Goal: Information Seeking & Learning: Learn about a topic

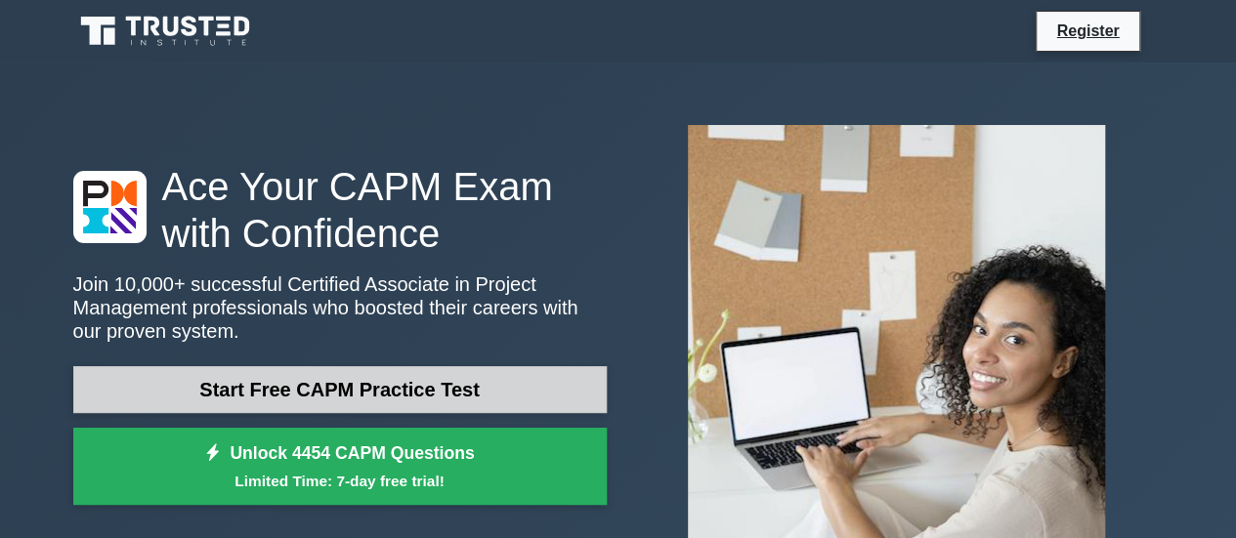
click at [414, 373] on link "Start Free CAPM Practice Test" at bounding box center [339, 389] width 533 height 47
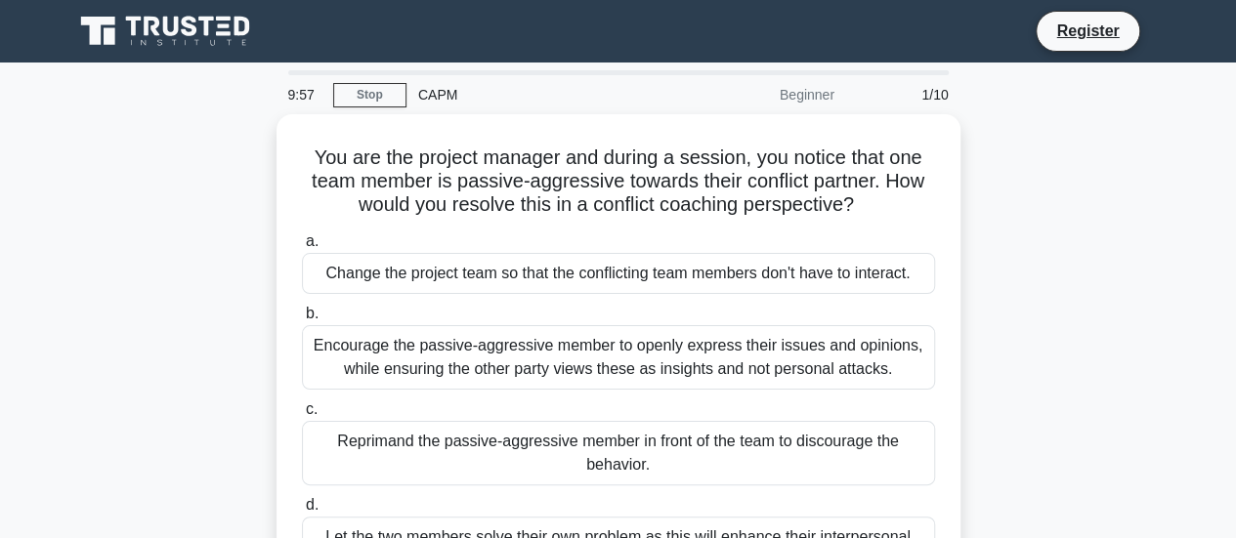
click at [814, 95] on div "Beginner" at bounding box center [760, 94] width 171 height 39
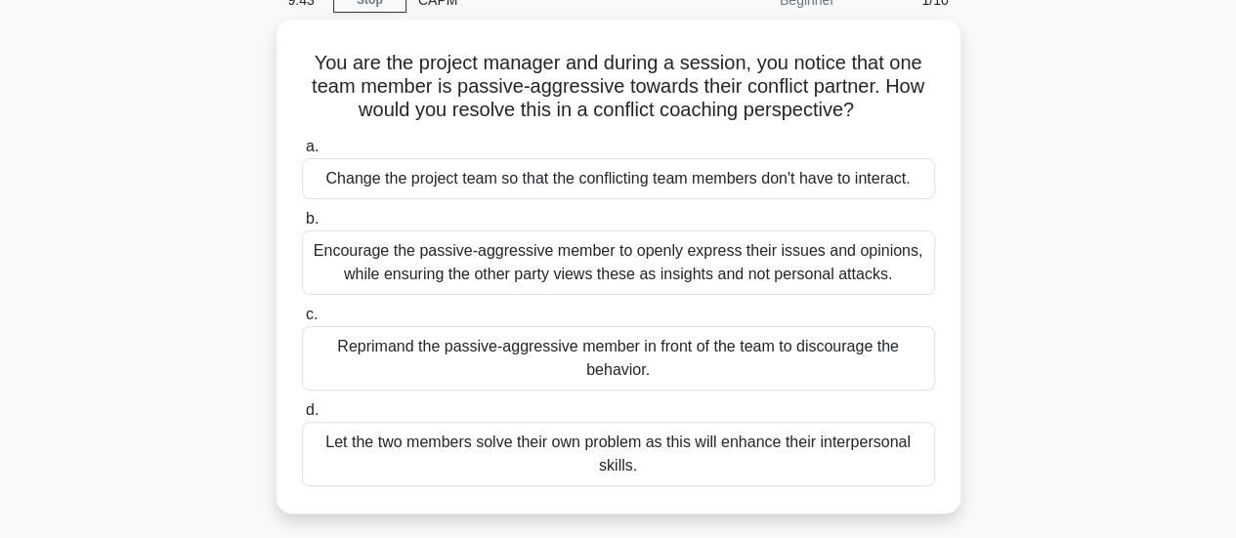
scroll to position [96, 0]
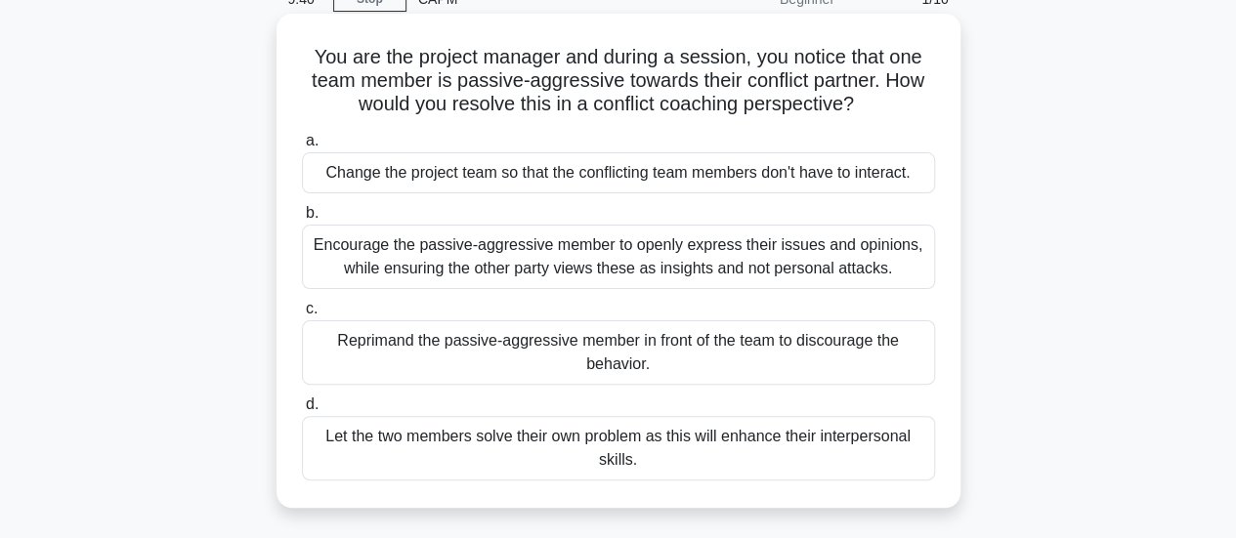
click at [697, 266] on div "Encourage the passive-aggressive member to openly express their issues and opin…" at bounding box center [618, 257] width 633 height 64
click at [302, 220] on input "b. Encourage the passive-aggressive member to openly express their issues and o…" at bounding box center [302, 213] width 0 height 13
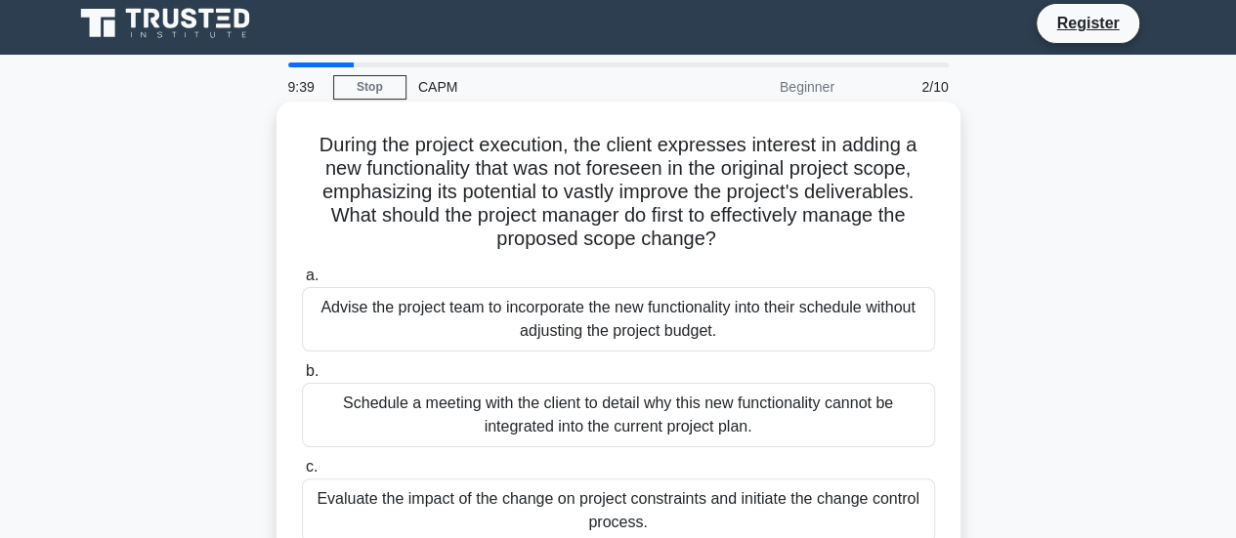
scroll to position [0, 0]
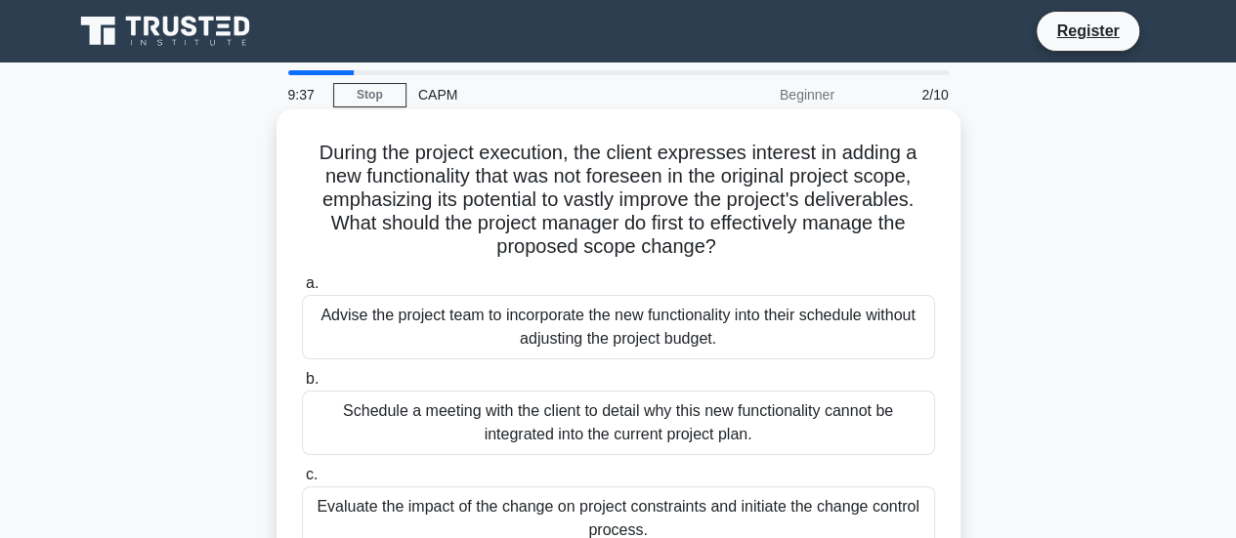
click at [643, 432] on div "Schedule a meeting with the client to detail why this new functionality cannot …" at bounding box center [618, 423] width 633 height 64
click at [302, 386] on input "b. Schedule a meeting with the client to detail why this new functionality cann…" at bounding box center [302, 379] width 0 height 13
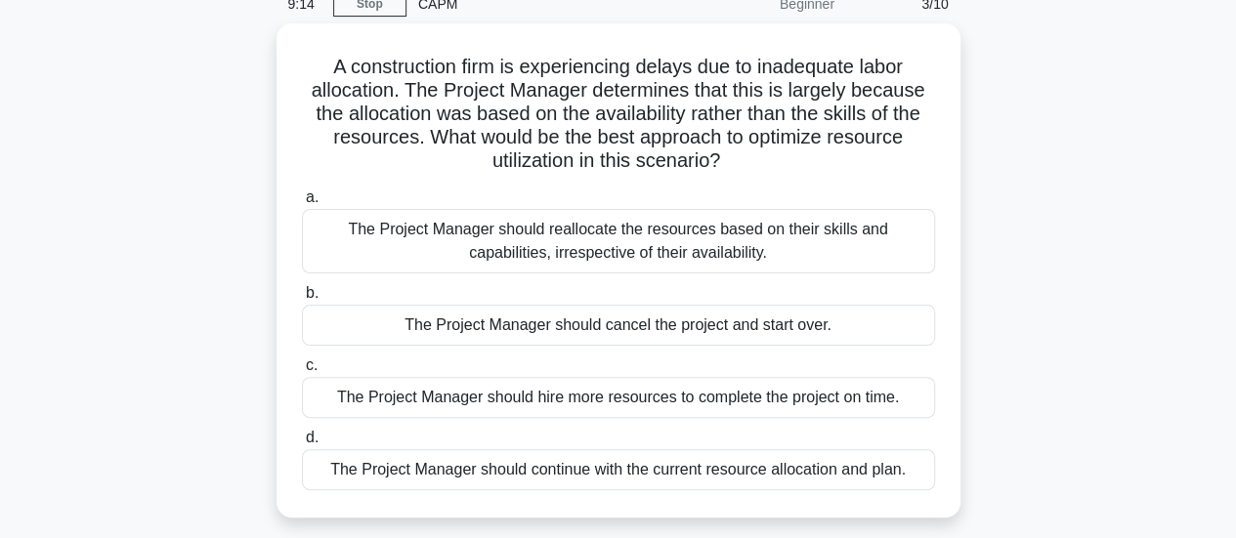
scroll to position [98, 0]
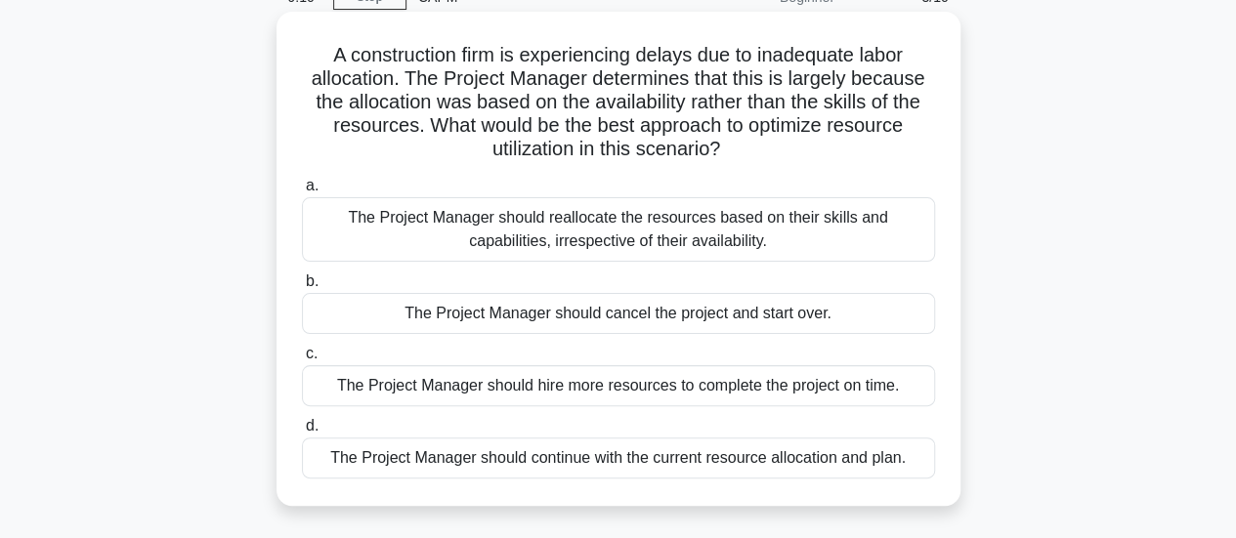
click at [777, 224] on div "The Project Manager should reallocate the resources based on their skills and c…" at bounding box center [618, 229] width 633 height 64
click at [302, 192] on input "a. The Project Manager should reallocate the resources based on their skills an…" at bounding box center [302, 186] width 0 height 13
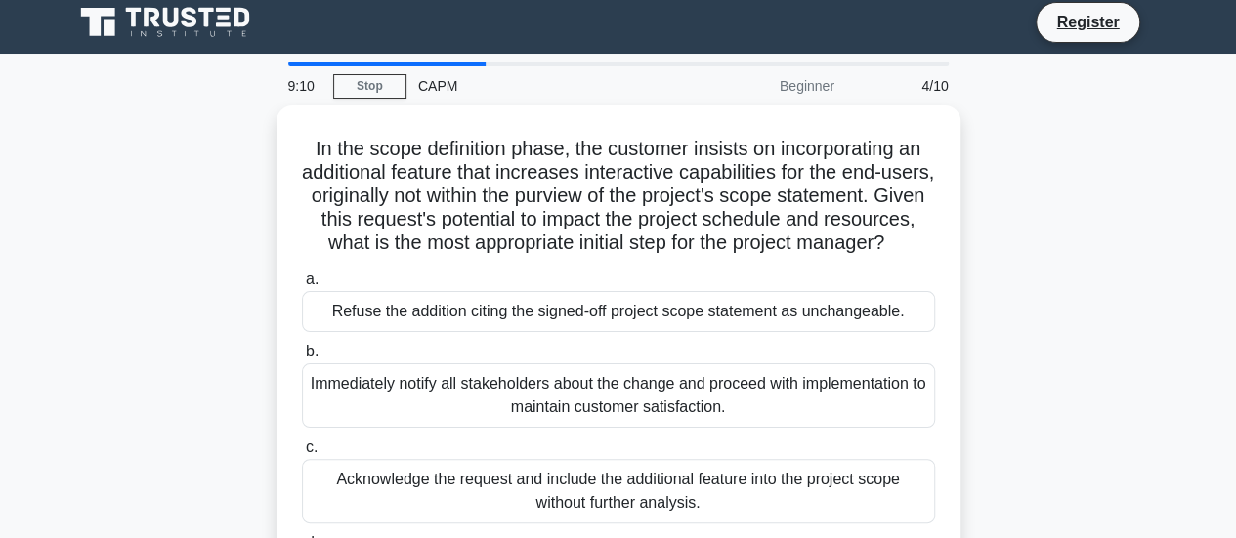
scroll to position [0, 0]
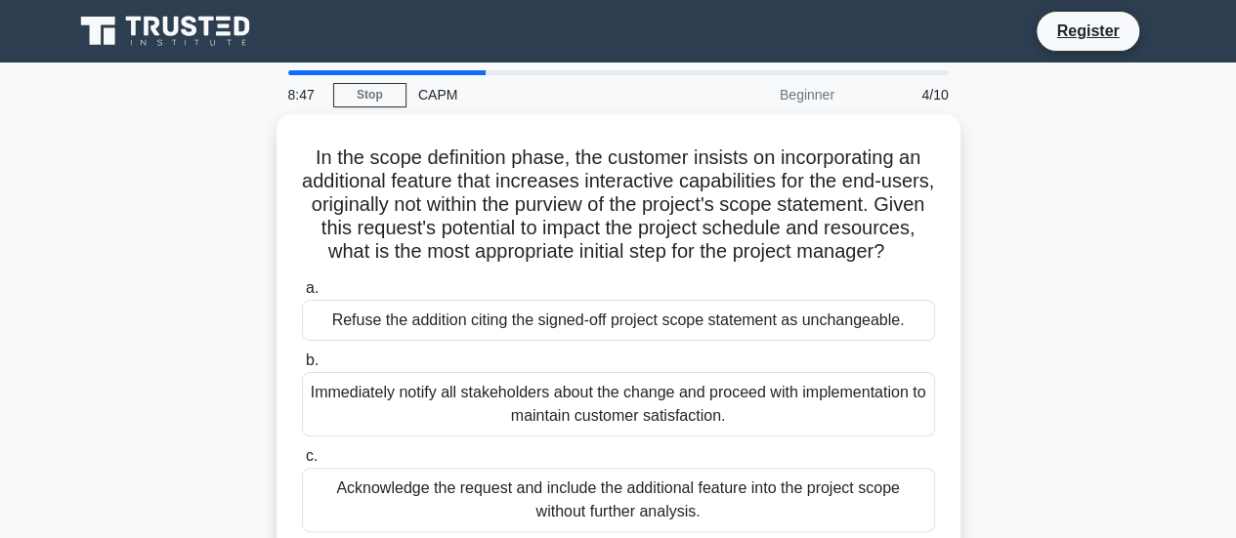
click at [992, 183] on div "In the scope definition phase, the customer insists on incorporating an additio…" at bounding box center [619, 396] width 1114 height 565
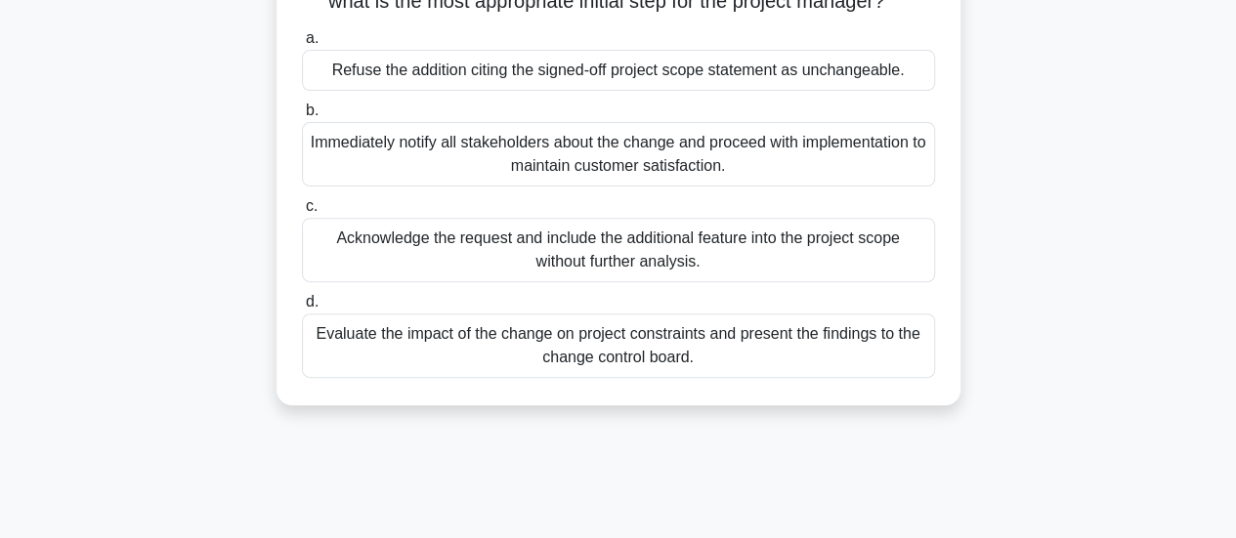
scroll to position [254, 0]
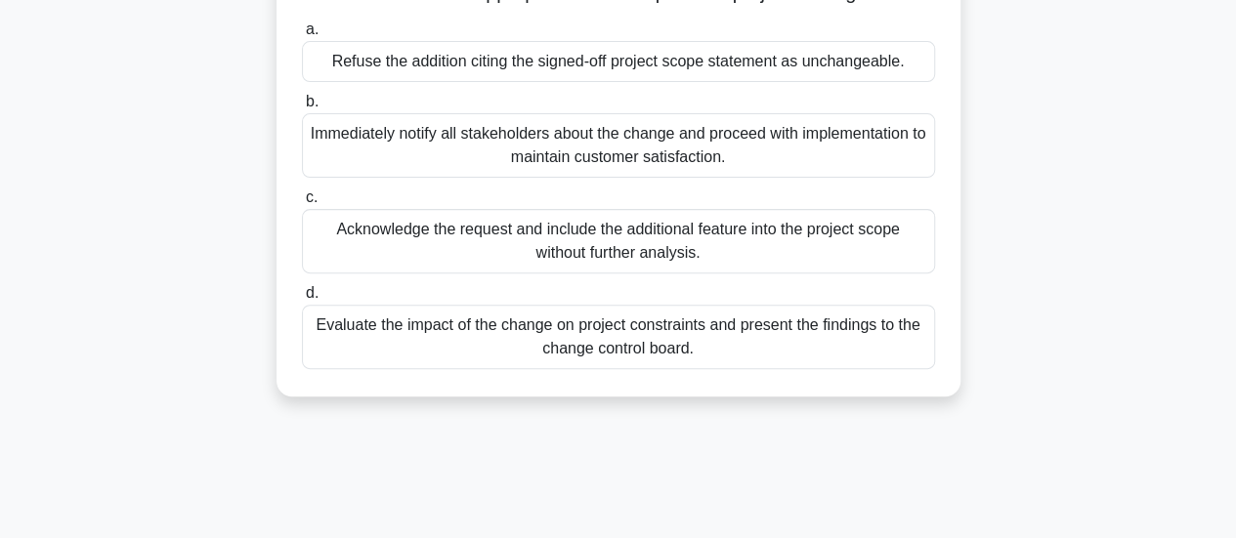
click at [875, 358] on div "Evaluate the impact of the change on project constraints and present the findin…" at bounding box center [618, 337] width 633 height 64
click at [302, 300] on input "d. Evaluate the impact of the change on project constraints and present the fin…" at bounding box center [302, 293] width 0 height 13
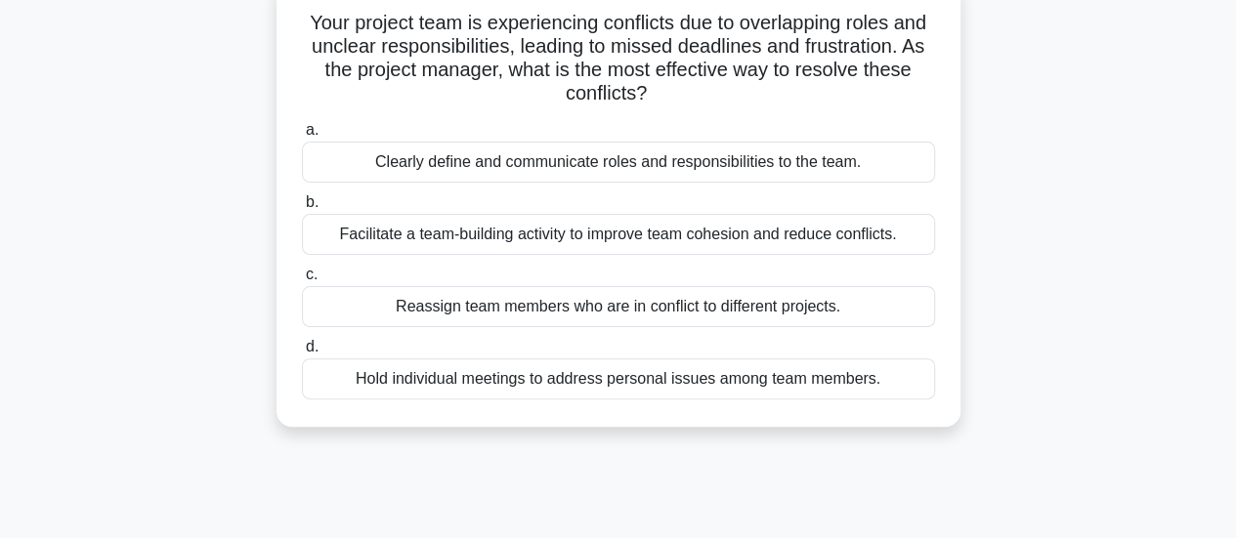
scroll to position [147, 0]
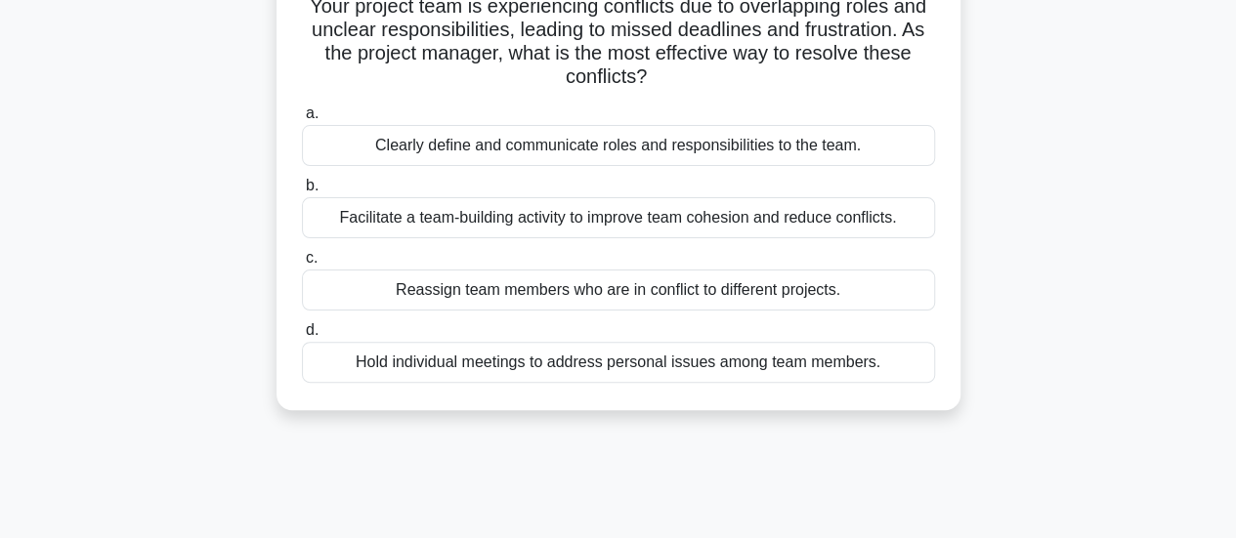
click at [664, 147] on div "Clearly define and communicate roles and responsibilities to the team." at bounding box center [618, 145] width 633 height 41
click at [302, 120] on input "a. Clearly define and communicate roles and responsibilities to the team." at bounding box center [302, 113] width 0 height 13
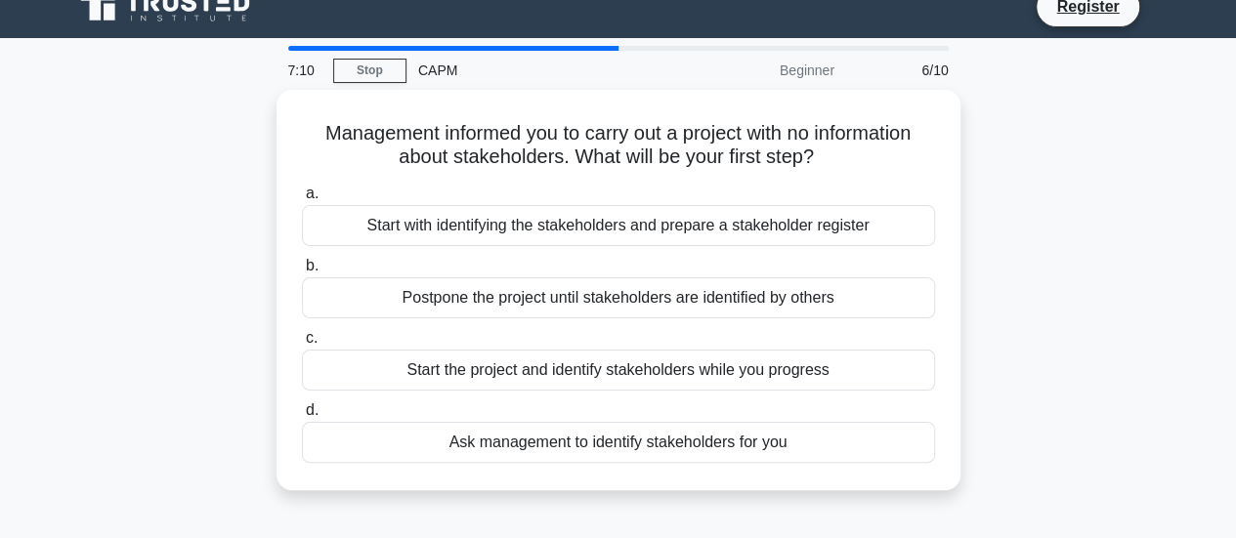
scroll to position [0, 0]
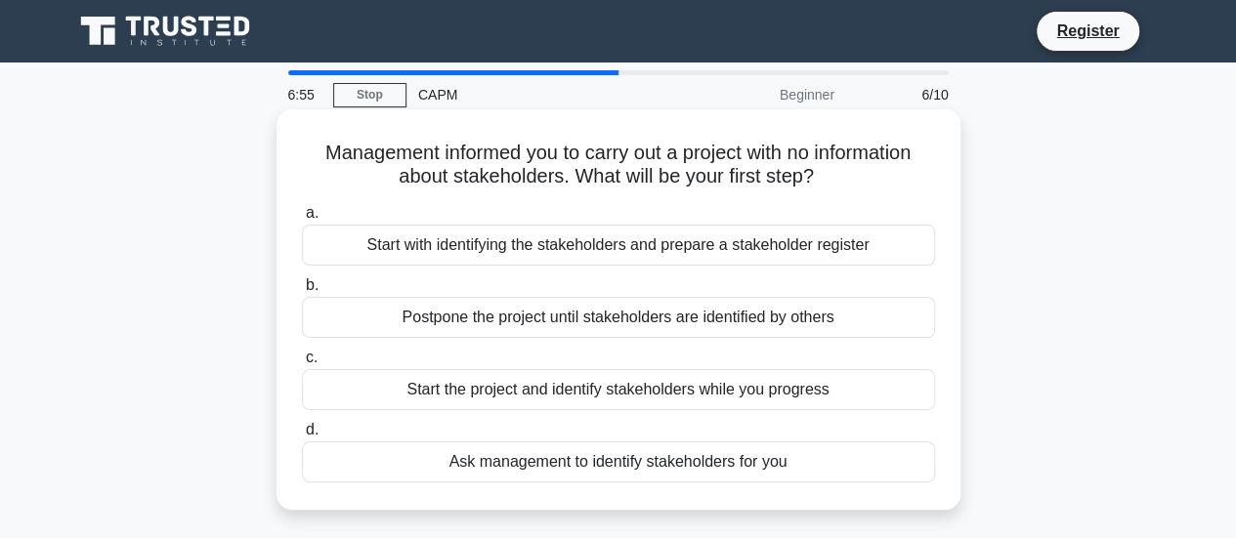
click at [797, 257] on div "Start with identifying the stakeholders and prepare a stakeholder register" at bounding box center [618, 245] width 633 height 41
click at [302, 220] on input "a. Start with identifying the stakeholders and prepare a stakeholder register" at bounding box center [302, 213] width 0 height 13
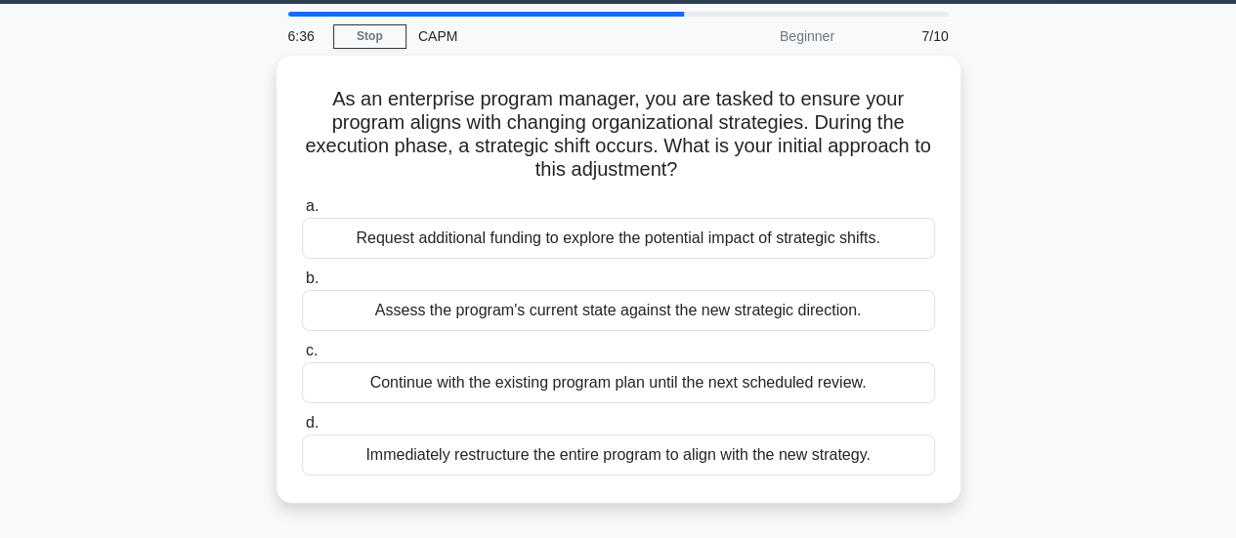
scroll to position [63, 0]
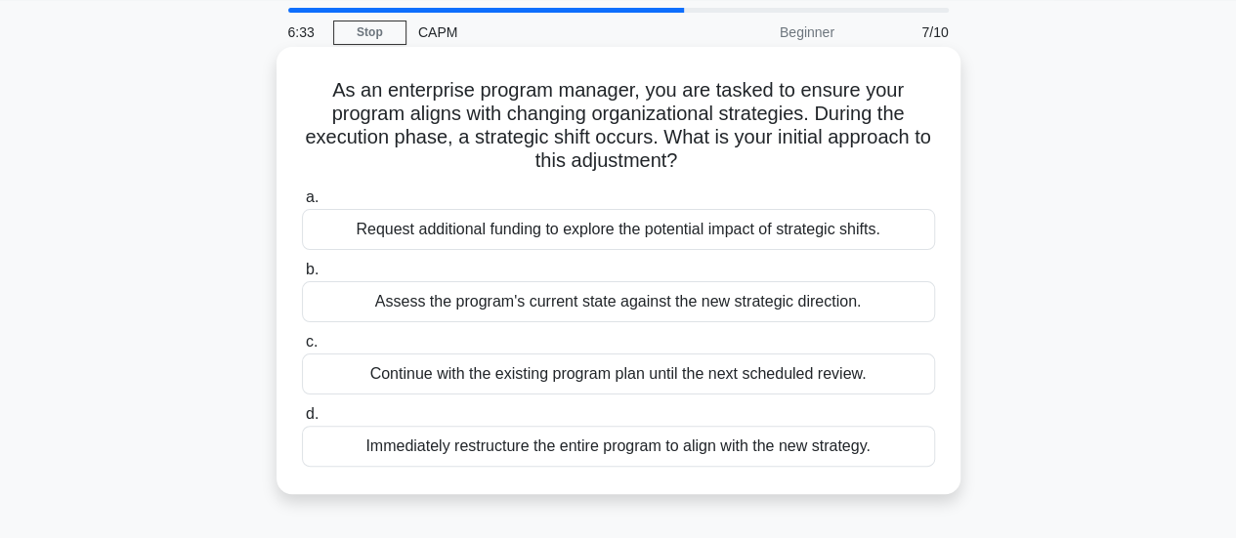
click at [740, 298] on div "Assess the program's current state against the new strategic direction." at bounding box center [618, 301] width 633 height 41
click at [302, 276] on input "b. Assess the program's current state against the new strategic direction." at bounding box center [302, 270] width 0 height 13
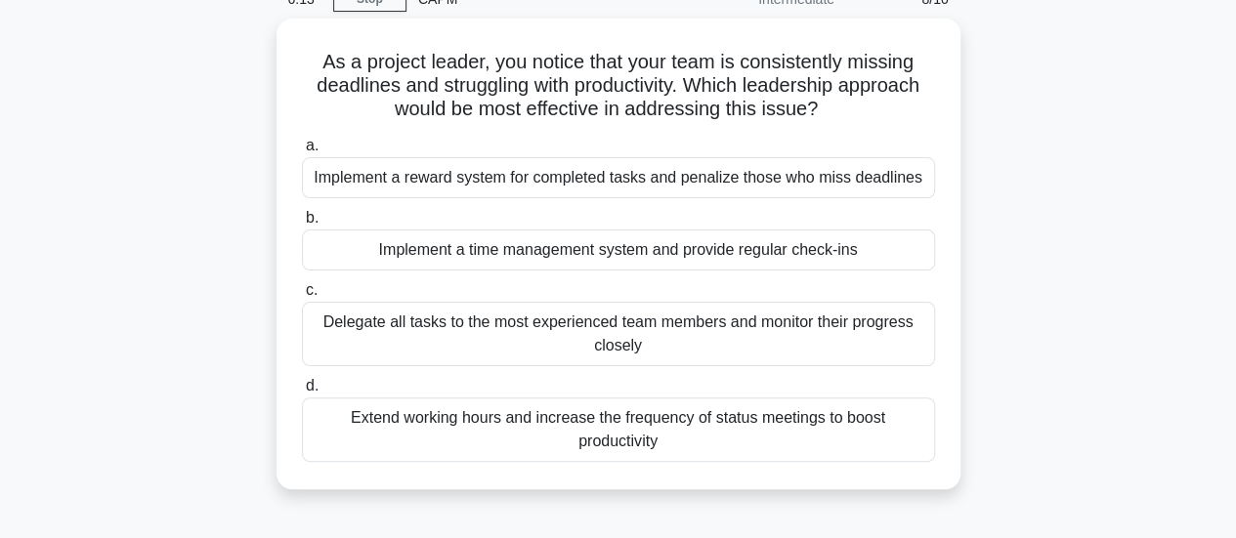
scroll to position [98, 0]
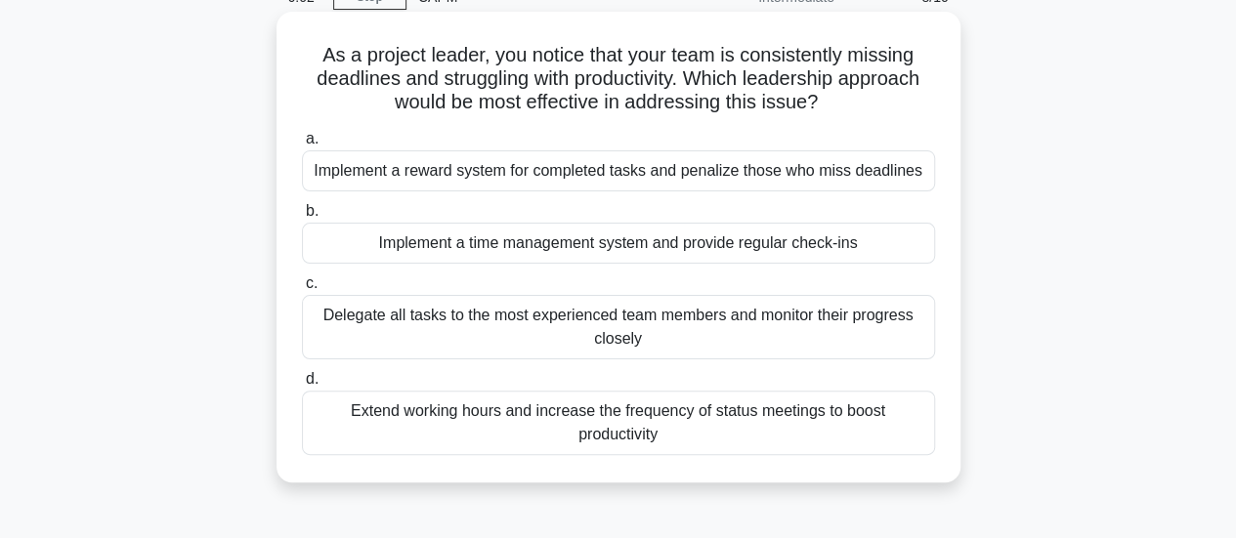
click at [701, 241] on div "Implement a time management system and provide regular check-ins" at bounding box center [618, 243] width 633 height 41
click at [302, 218] on input "b. Implement a time management system and provide regular check-ins" at bounding box center [302, 211] width 0 height 13
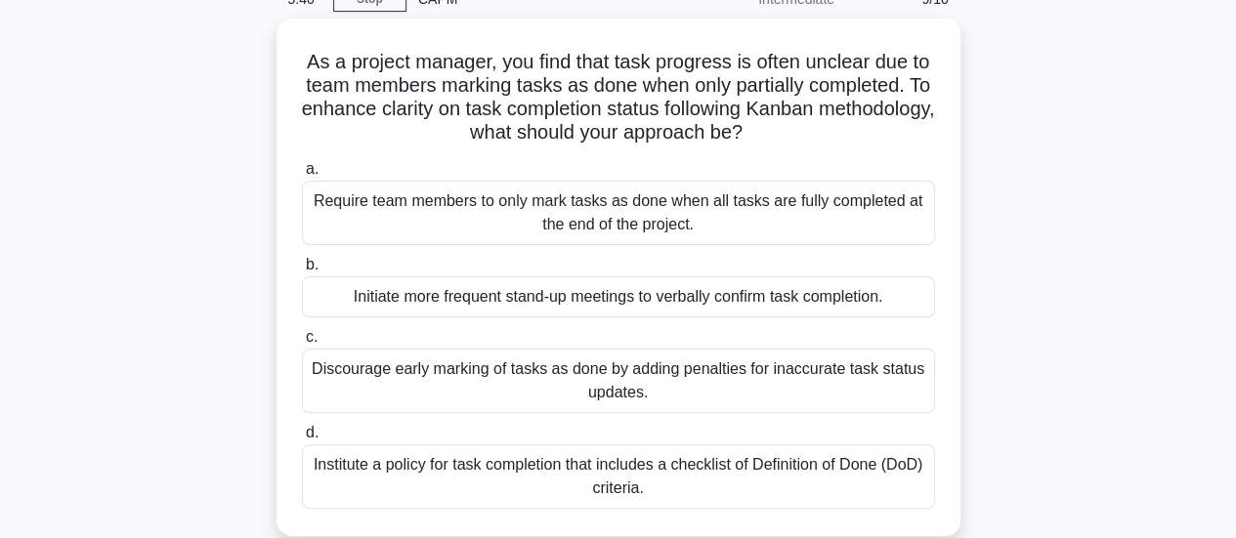
scroll to position [147, 0]
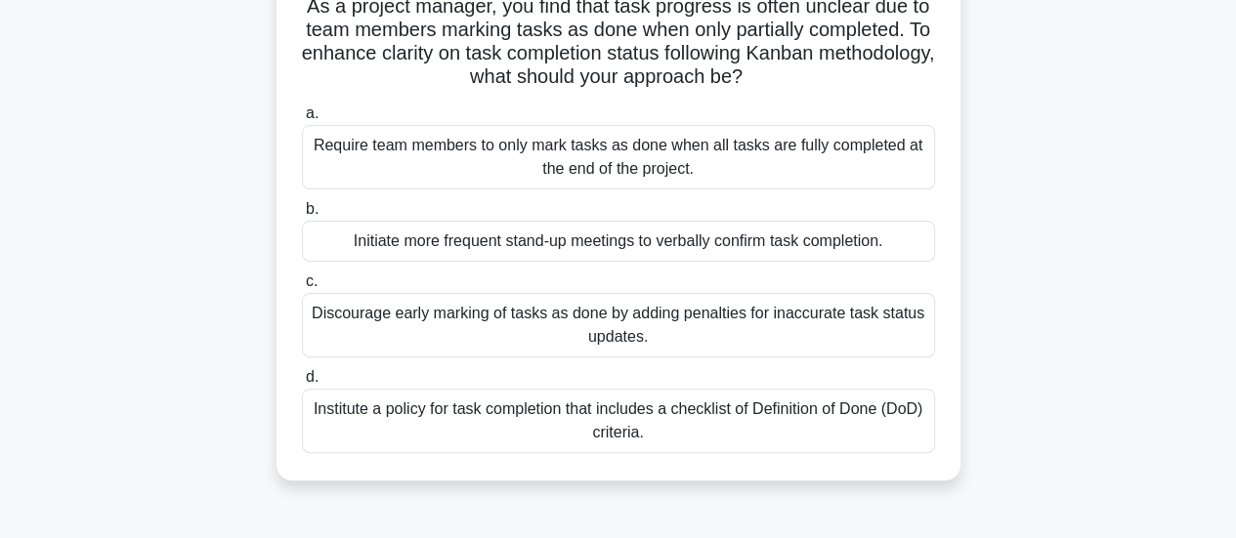
click at [856, 233] on div "Initiate more frequent stand-up meetings to verbally confirm task completion." at bounding box center [618, 241] width 633 height 41
click at [302, 216] on input "b. Initiate more frequent stand-up meetings to verbally confirm task completion." at bounding box center [302, 209] width 0 height 13
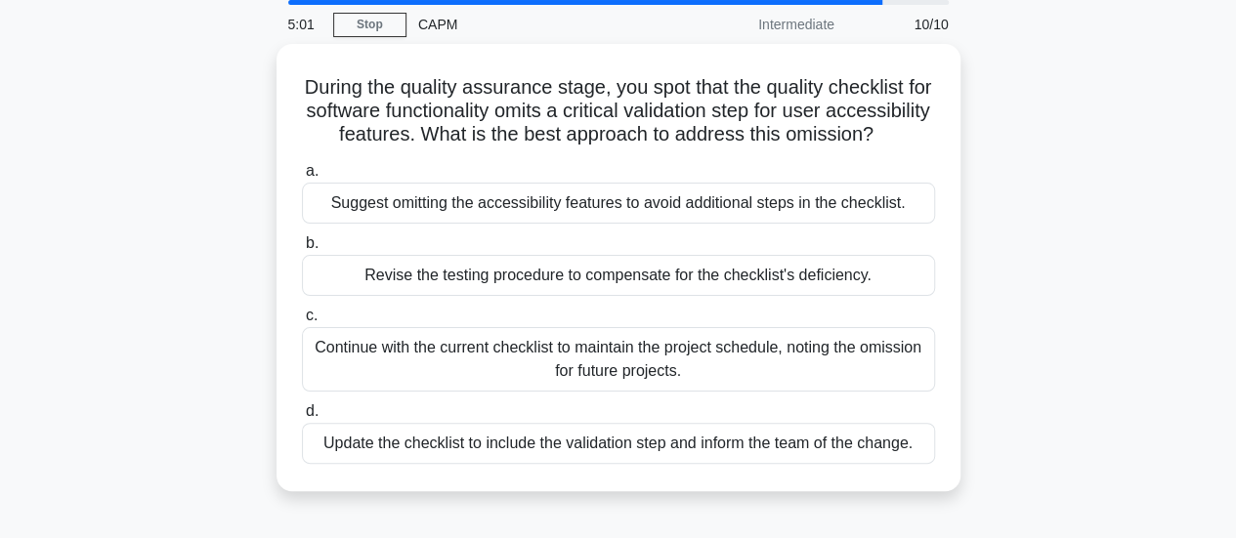
scroll to position [72, 0]
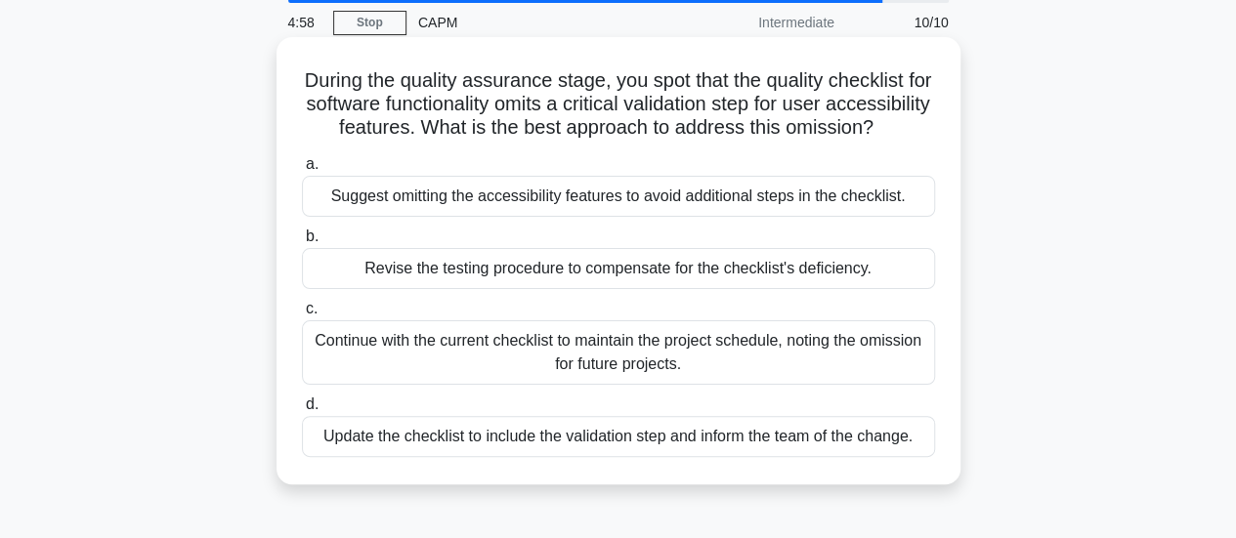
click at [843, 457] on div "Update the checklist to include the validation step and inform the team of the …" at bounding box center [618, 436] width 633 height 41
click at [302, 411] on input "d. Update the checklist to include the validation step and inform the team of t…" at bounding box center [302, 405] width 0 height 13
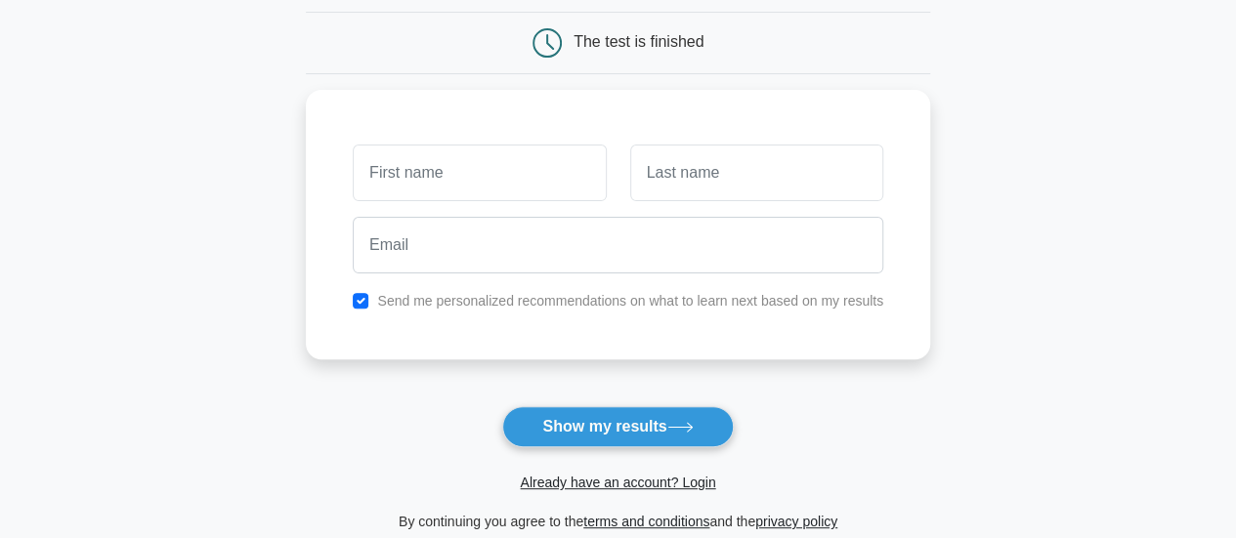
scroll to position [188, 0]
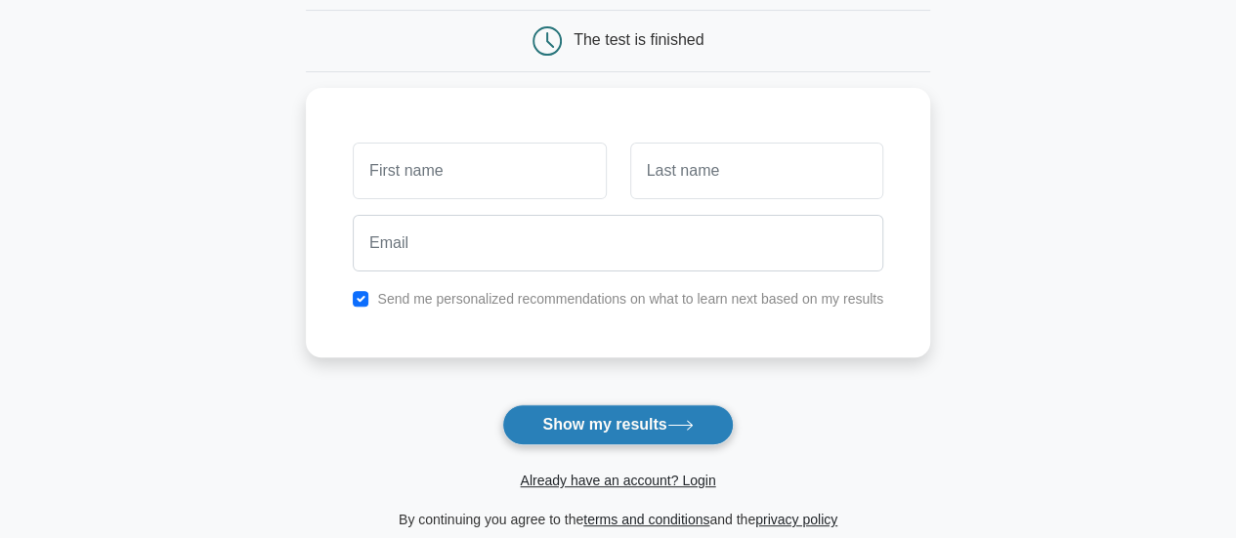
click at [576, 418] on button "Show my results" at bounding box center [617, 424] width 231 height 41
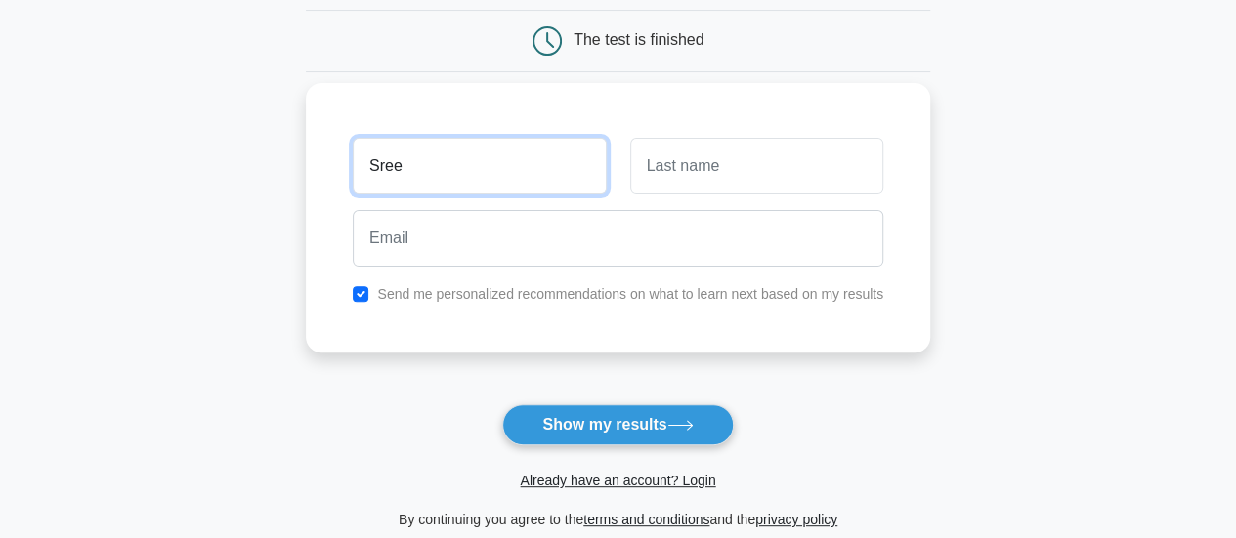
type input "Sree"
click at [359, 298] on input "checkbox" at bounding box center [361, 294] width 16 height 16
checkbox input "false"
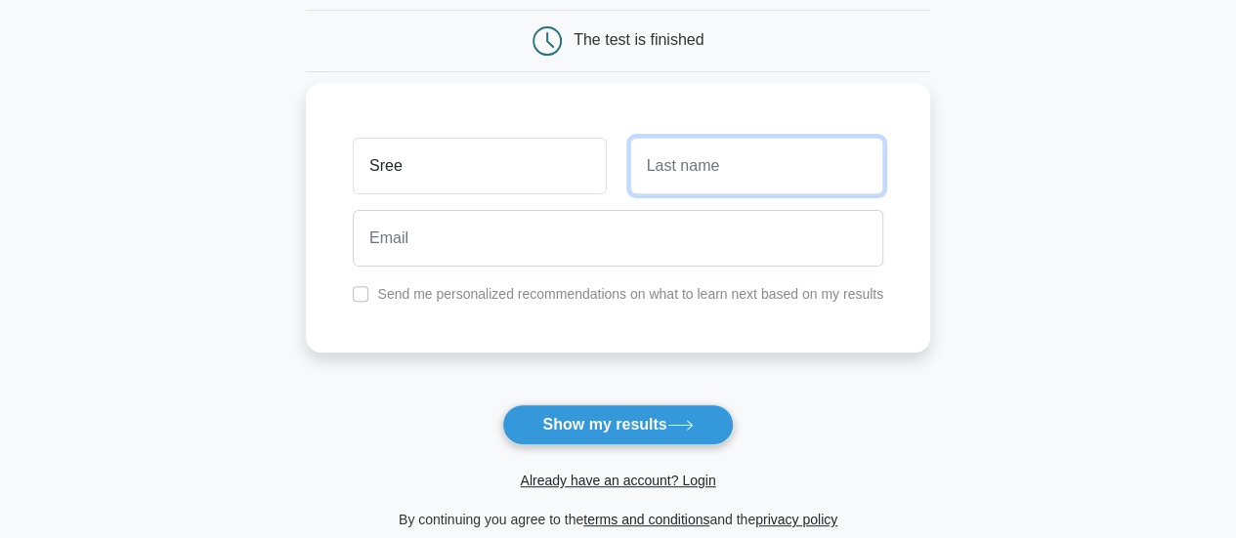
click at [711, 173] on input "text" at bounding box center [756, 166] width 253 height 57
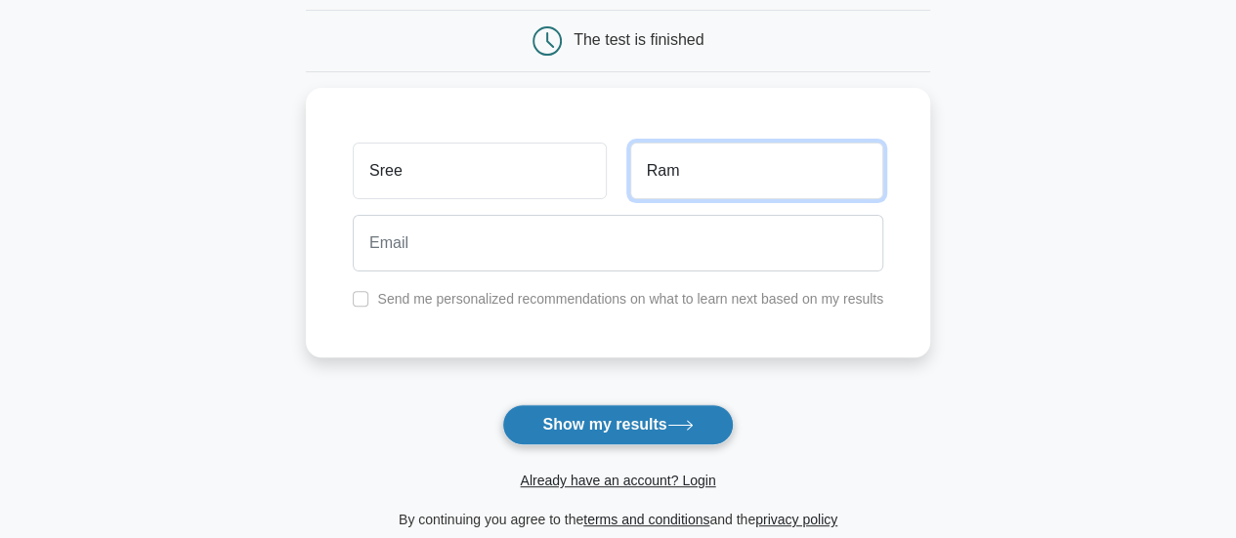
type input "Ram"
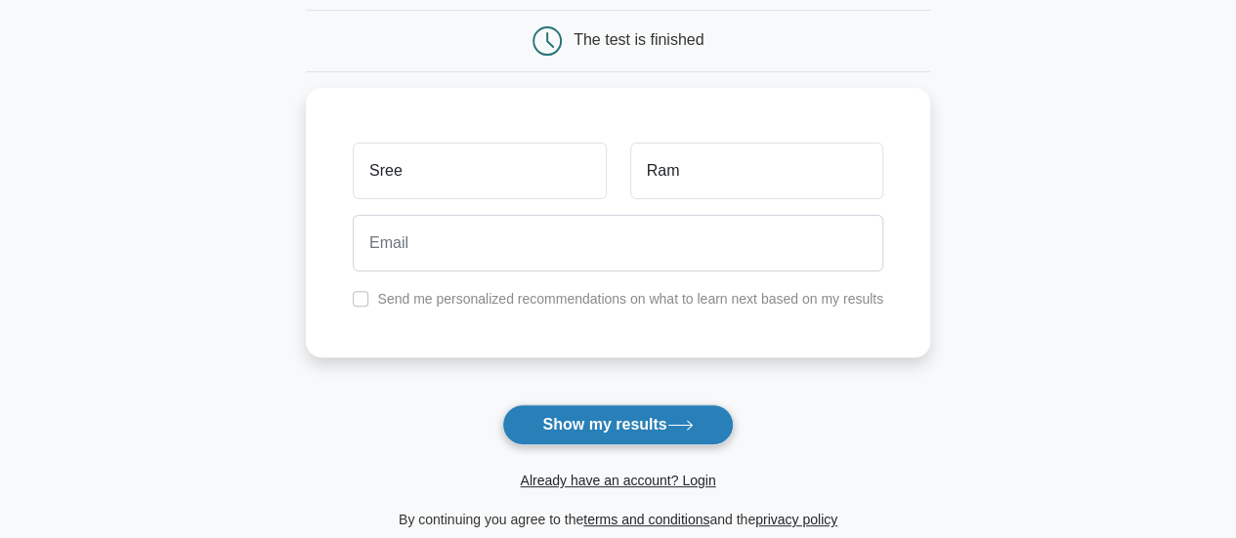
click at [658, 405] on button "Show my results" at bounding box center [617, 424] width 231 height 41
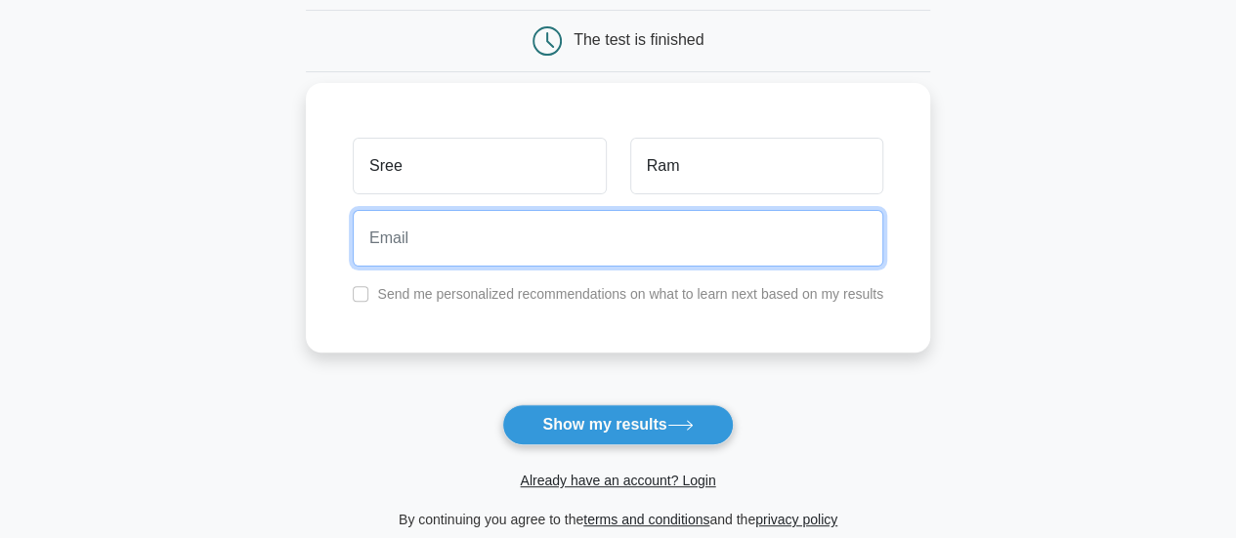
click at [539, 233] on input "email" at bounding box center [618, 238] width 530 height 57
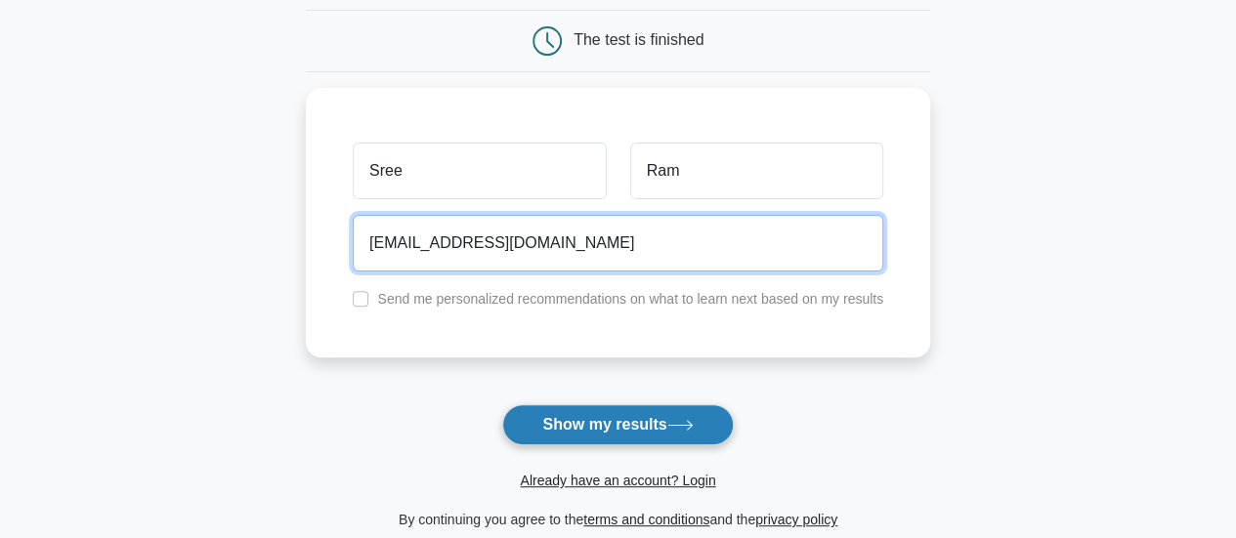
type input "sreeramprabu98@gmail.com"
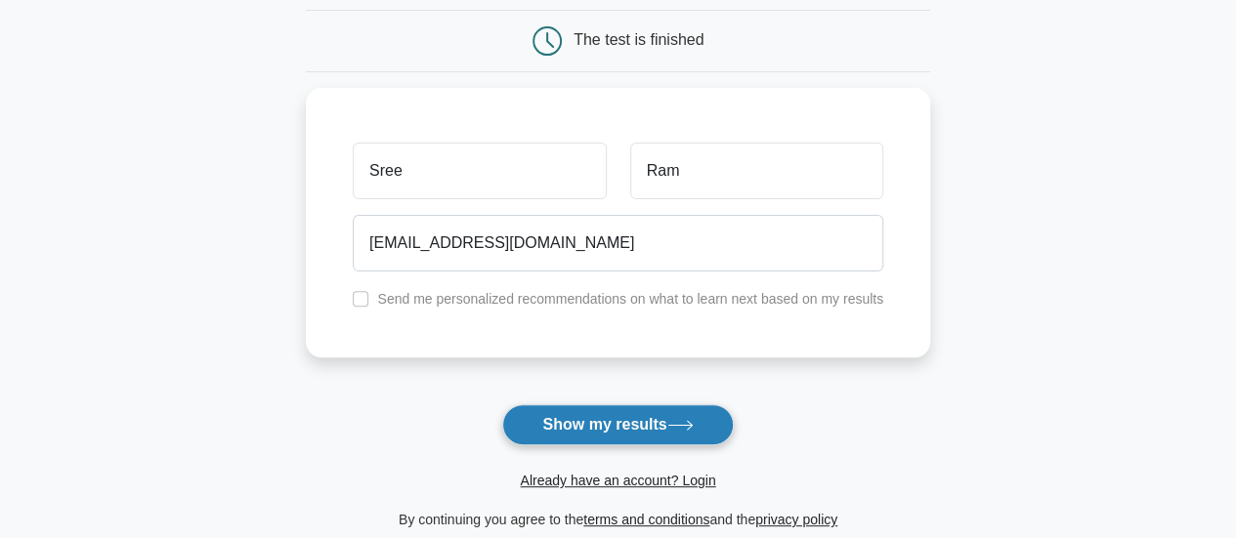
click at [643, 419] on button "Show my results" at bounding box center [617, 424] width 231 height 41
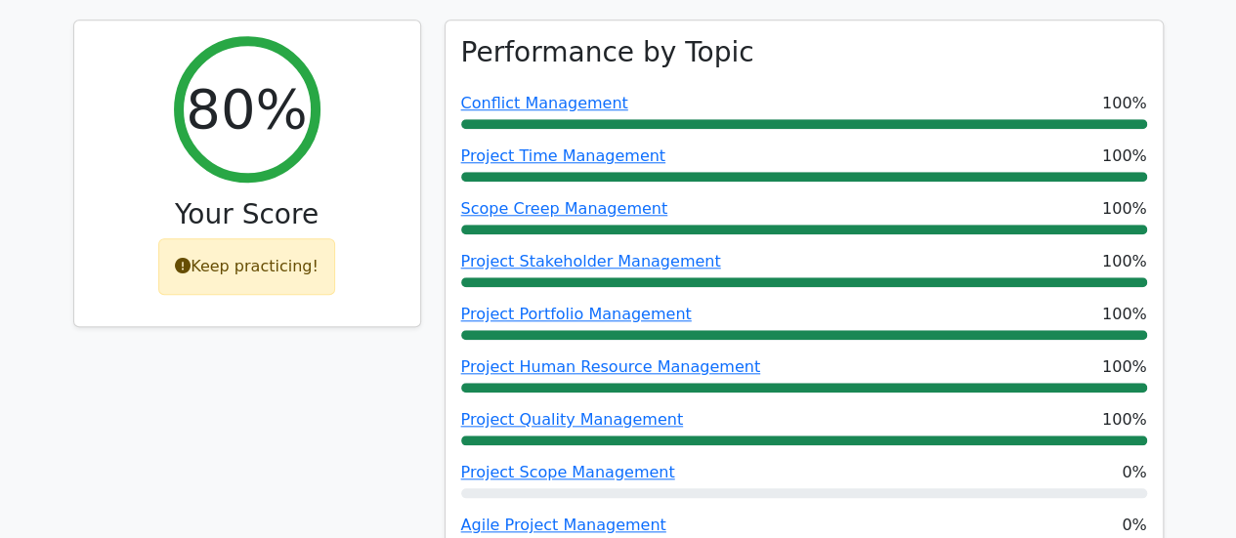
scroll to position [878, 0]
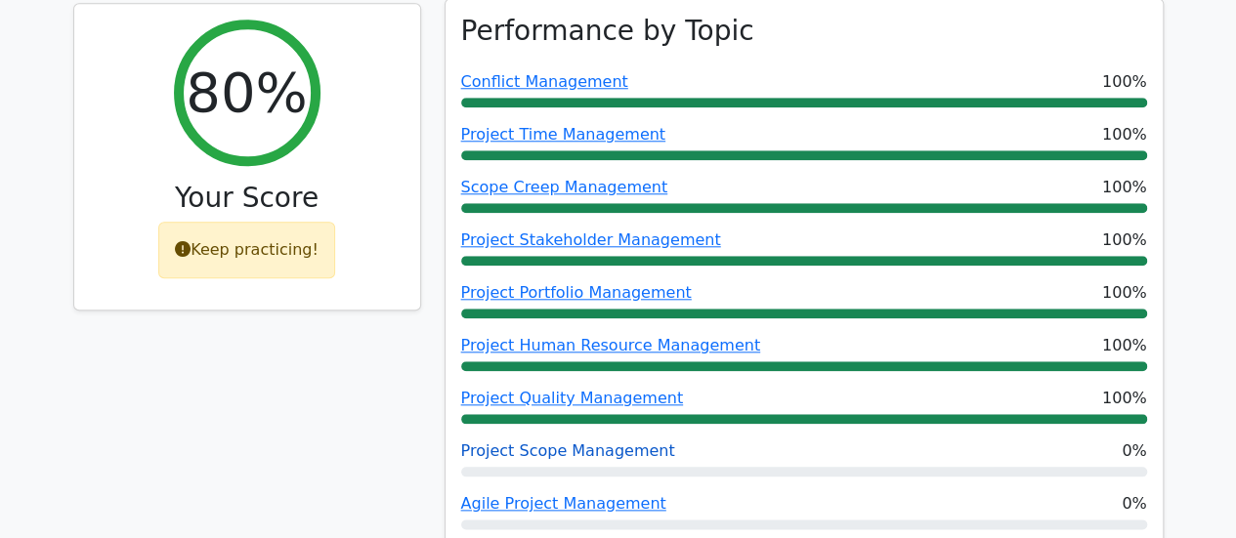
click at [618, 442] on link "Project Scope Management" at bounding box center [568, 451] width 214 height 19
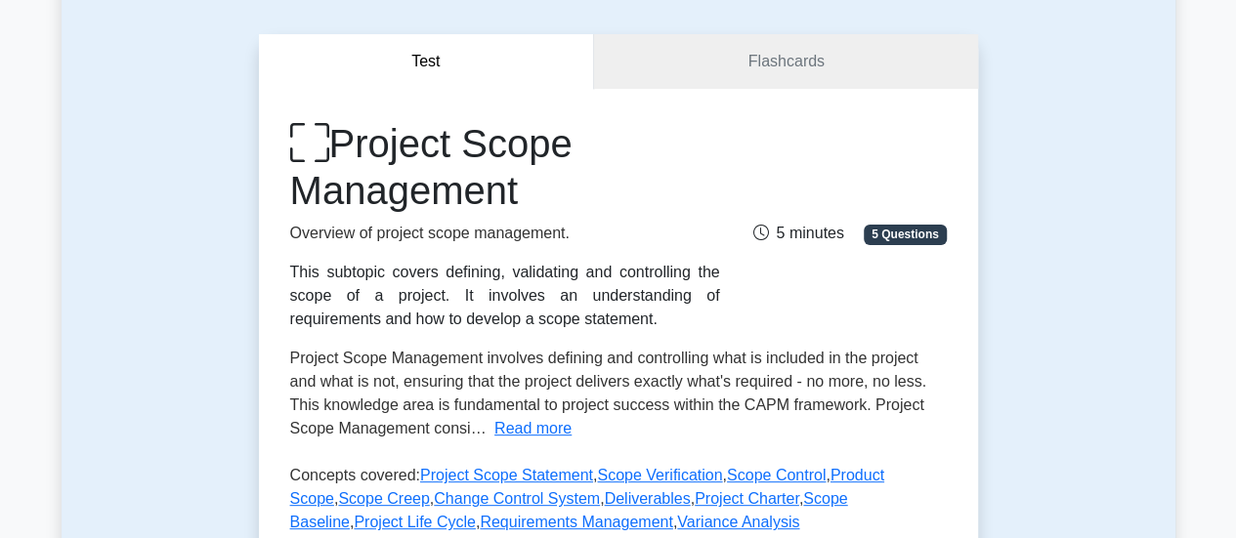
scroll to position [165, 0]
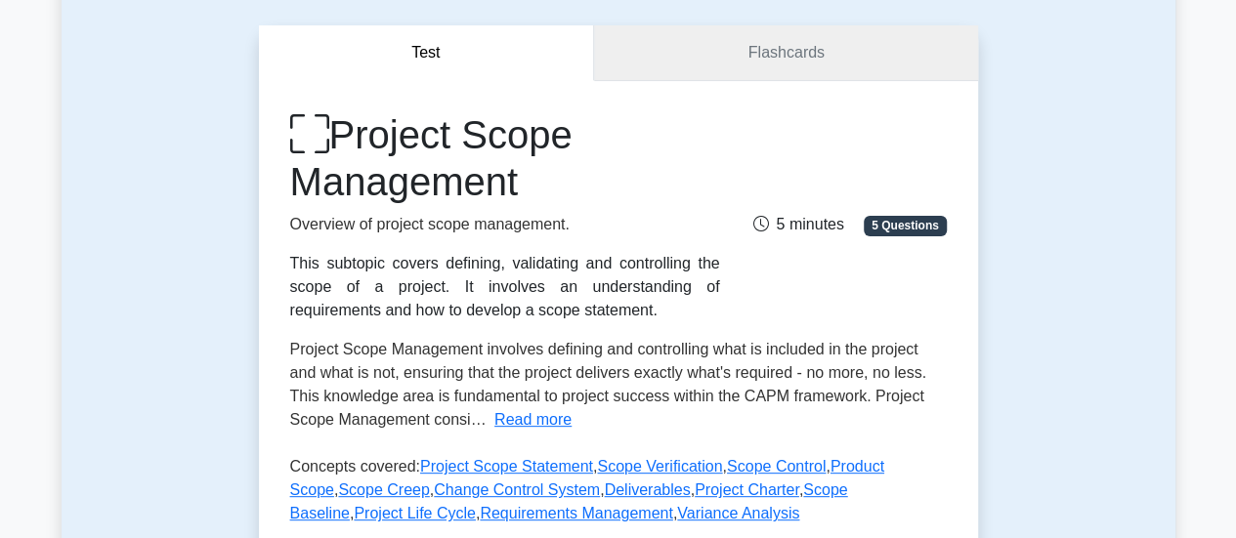
click at [826, 53] on link "Flashcards" at bounding box center [785, 53] width 383 height 56
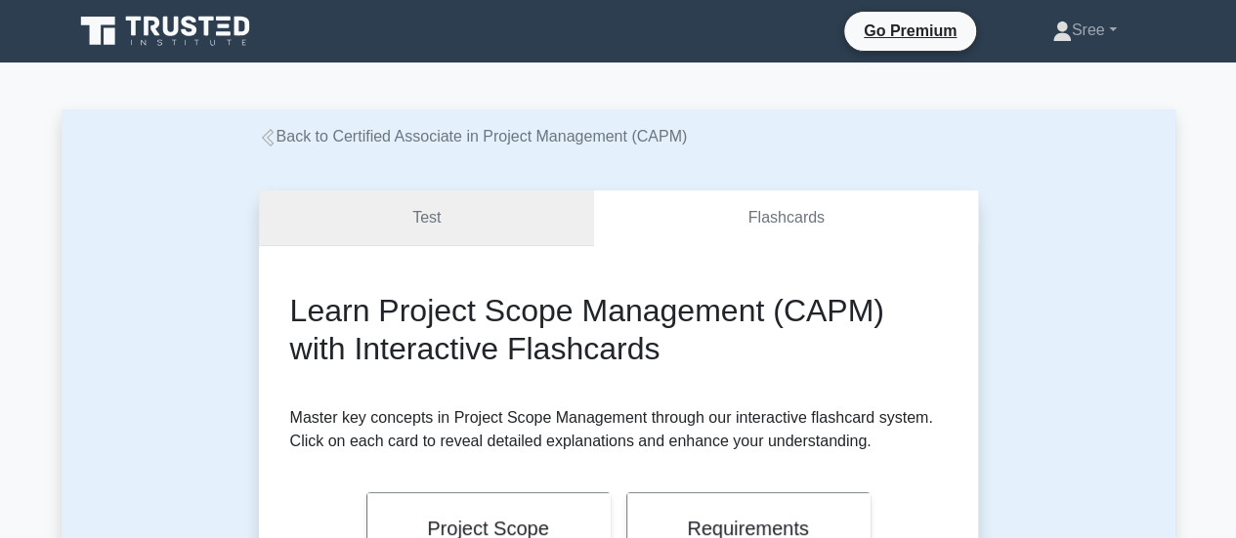
click at [496, 207] on link "Test" at bounding box center [427, 218] width 336 height 56
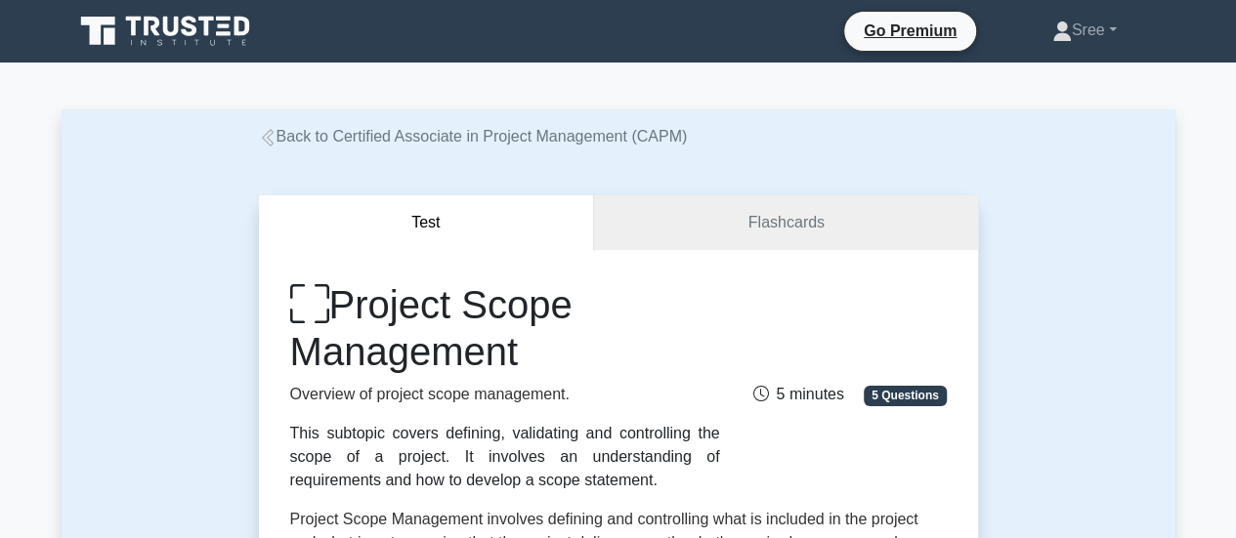
scroll to position [471, 0]
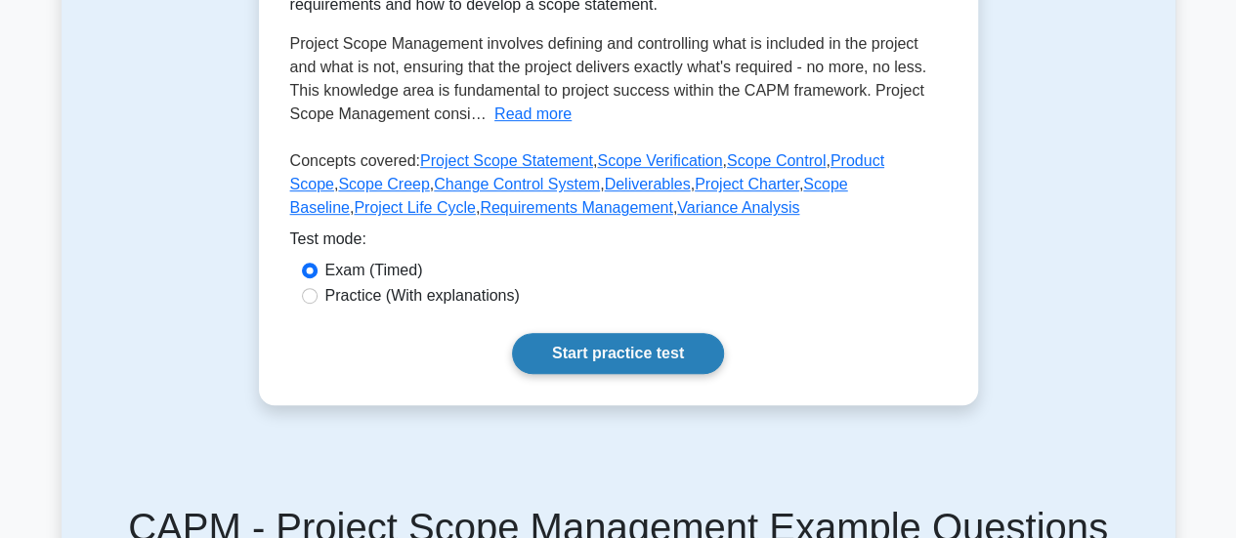
click at [602, 355] on link "Start practice test" at bounding box center [618, 353] width 212 height 41
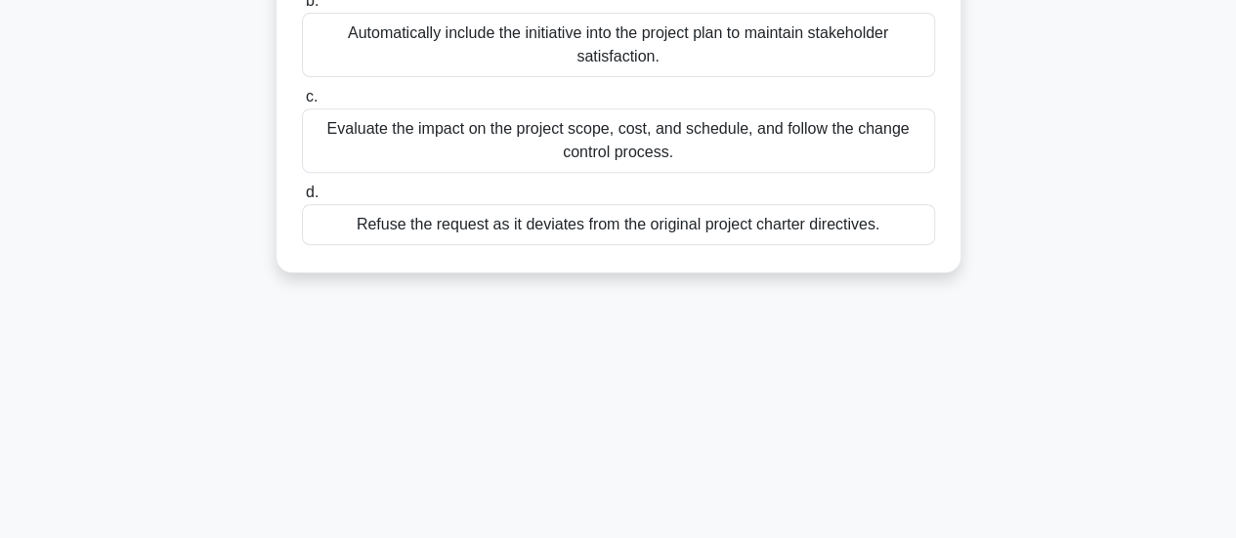
scroll to position [10, 0]
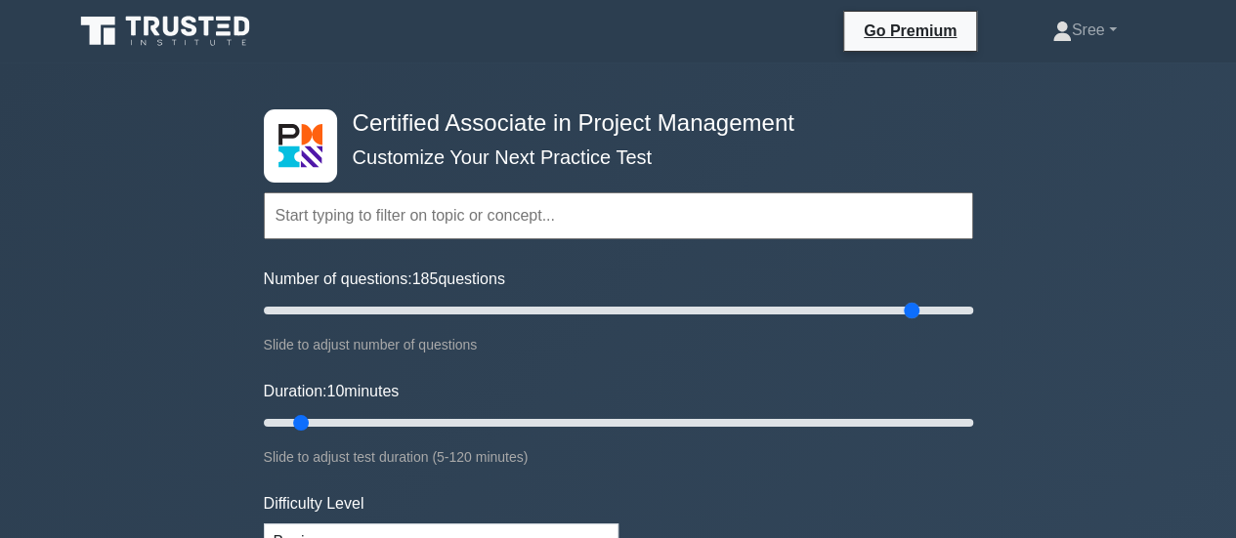
drag, startPoint x: 293, startPoint y: 310, endPoint x: 912, endPoint y: 324, distance: 619.5
type input "185"
click at [912, 322] on input "Number of questions: 185 questions" at bounding box center [618, 310] width 709 height 23
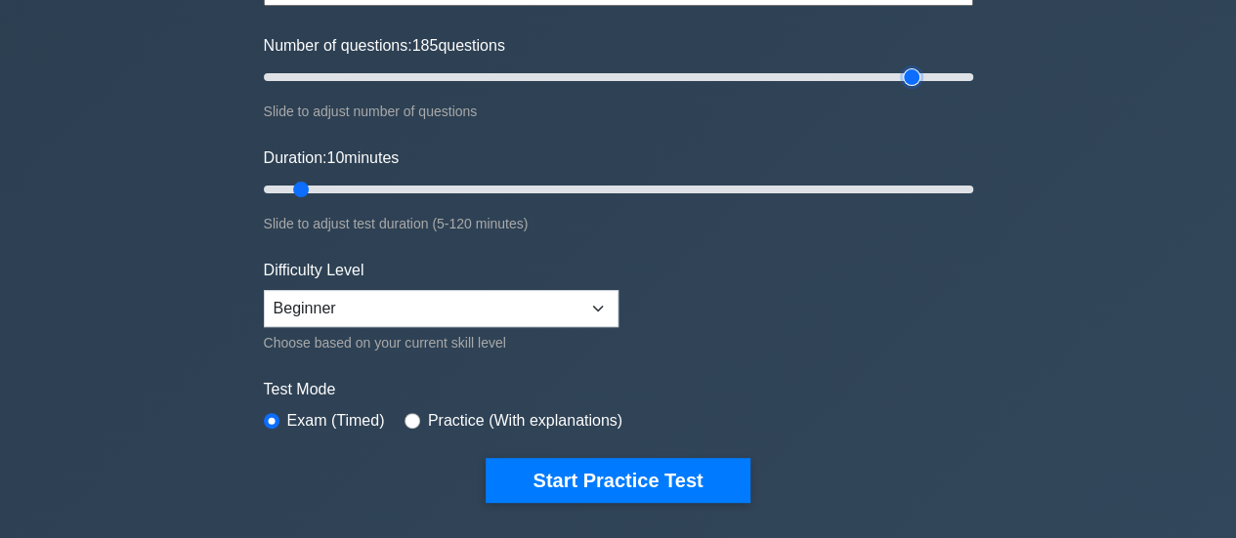
scroll to position [224, 0]
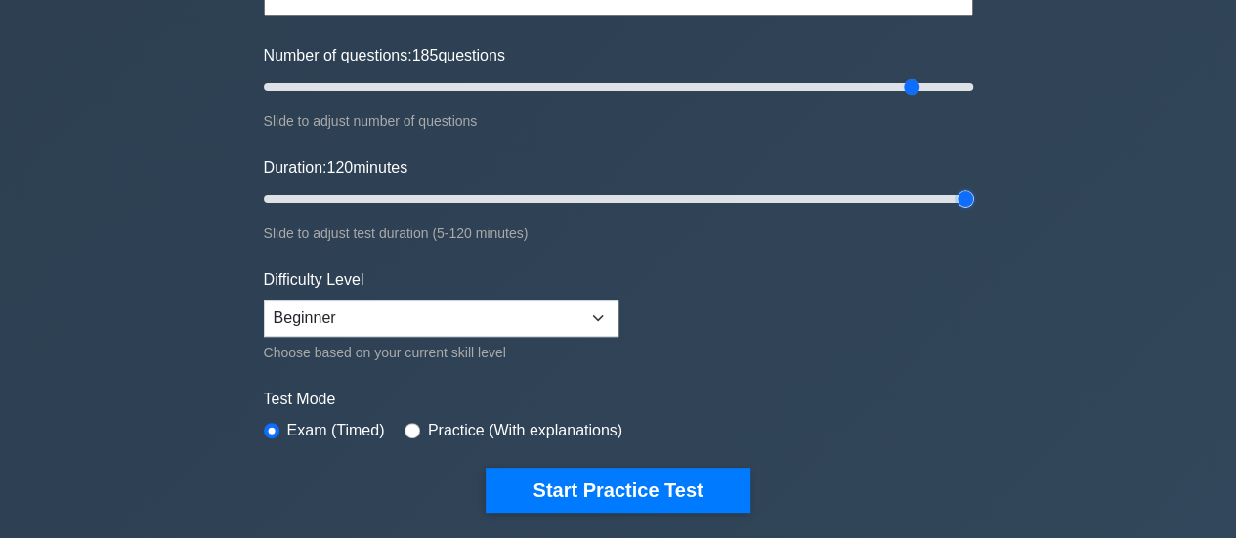
drag, startPoint x: 311, startPoint y: 197, endPoint x: 990, endPoint y: 228, distance: 680.5
type input "120"
click at [973, 211] on input "Duration: 120 minutes" at bounding box center [618, 199] width 709 height 23
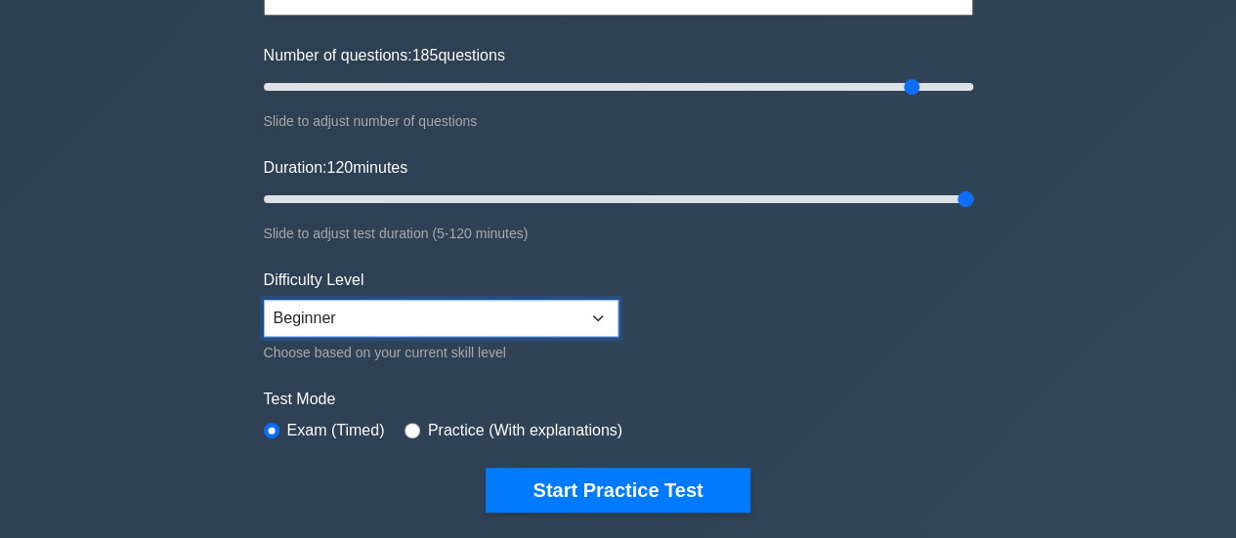
click at [398, 321] on select "Beginner Intermediate Expert" at bounding box center [441, 318] width 355 height 37
select select "expert"
click at [264, 300] on select "Beginner Intermediate Expert" at bounding box center [441, 318] width 355 height 37
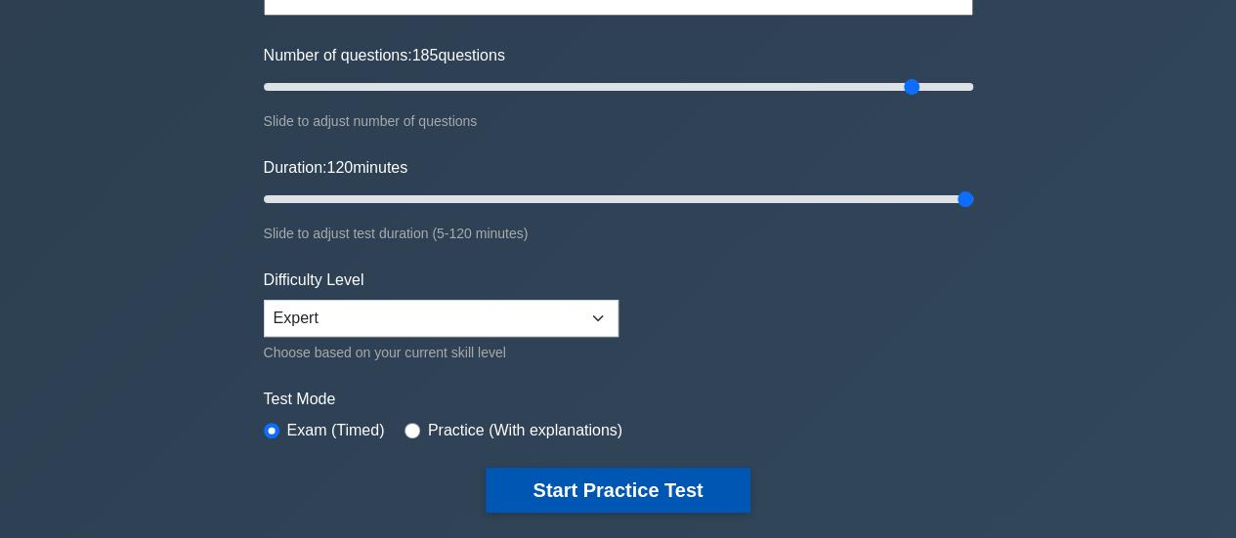
click at [528, 484] on button "Start Practice Test" at bounding box center [617, 490] width 264 height 45
